Goal: Navigation & Orientation: Find specific page/section

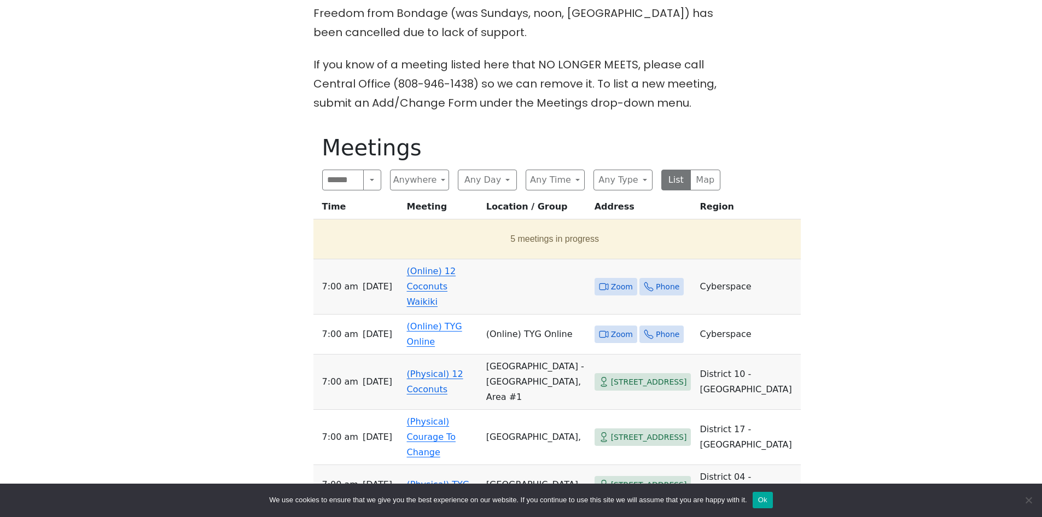
click at [429, 271] on link "(Online) 12 Coconuts Waikiki" at bounding box center [431, 286] width 49 height 41
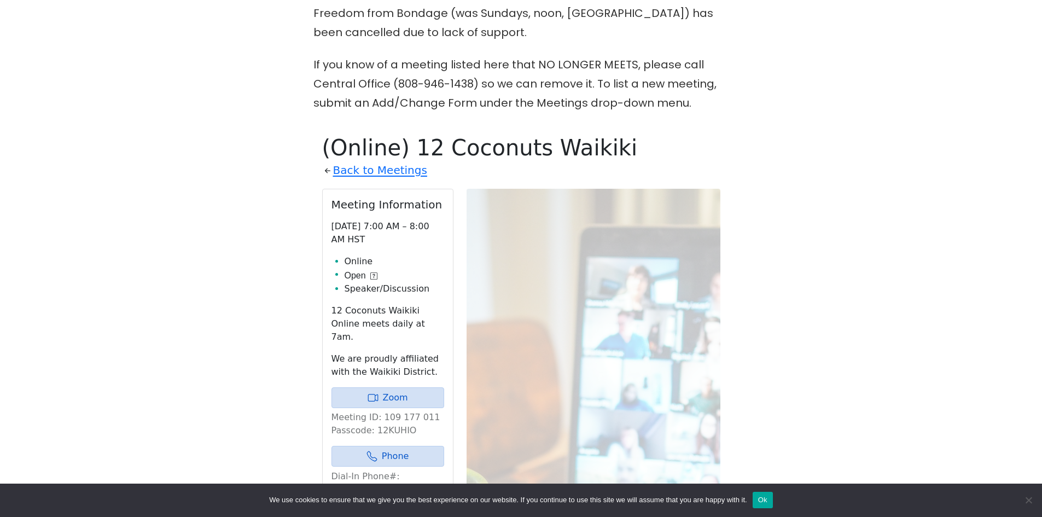
scroll to position [599, 0]
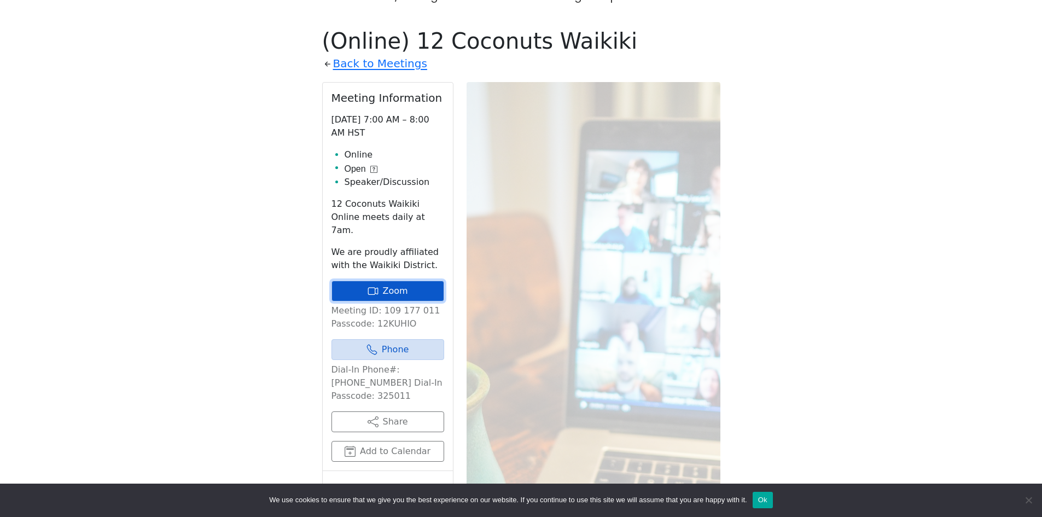
click at [388, 281] on link "Zoom" at bounding box center [388, 291] width 113 height 21
